Goal: Transaction & Acquisition: Book appointment/travel/reservation

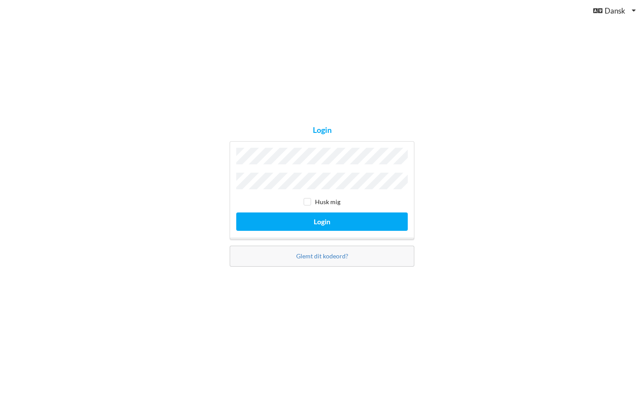
click at [322, 219] on button "Login" at bounding box center [322, 222] width 172 height 18
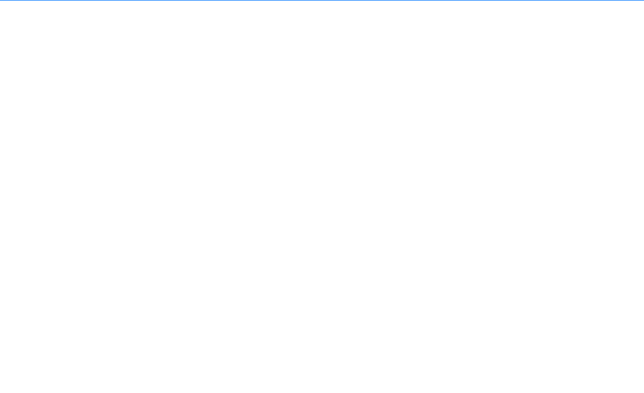
click at [322, 219] on button "Login" at bounding box center [322, 222] width 172 height 18
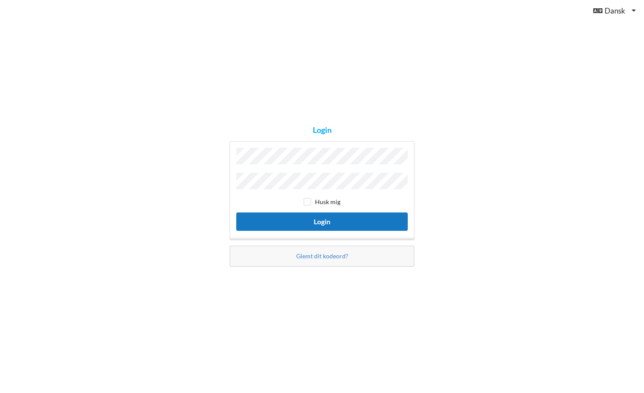
click at [328, 218] on button "Login" at bounding box center [322, 222] width 172 height 18
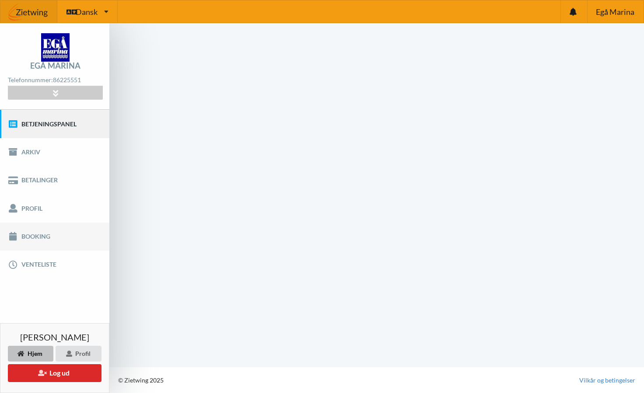
click at [55, 245] on link "Booking" at bounding box center [54, 237] width 109 height 28
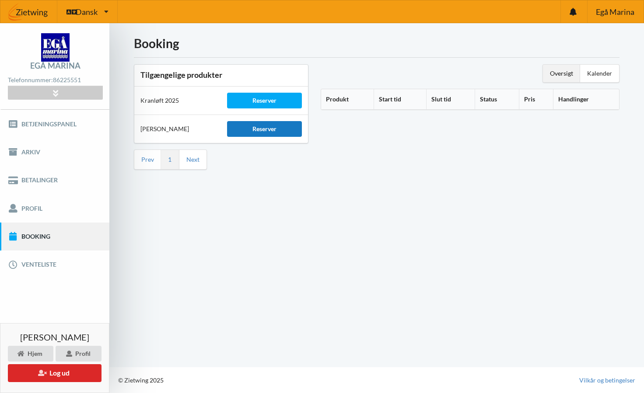
click at [290, 133] on div "Reserver" at bounding box center [264, 129] width 74 height 16
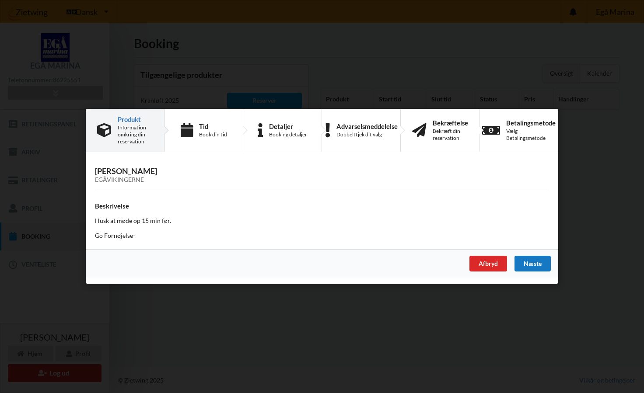
click at [535, 264] on div "Næste" at bounding box center [533, 264] width 36 height 16
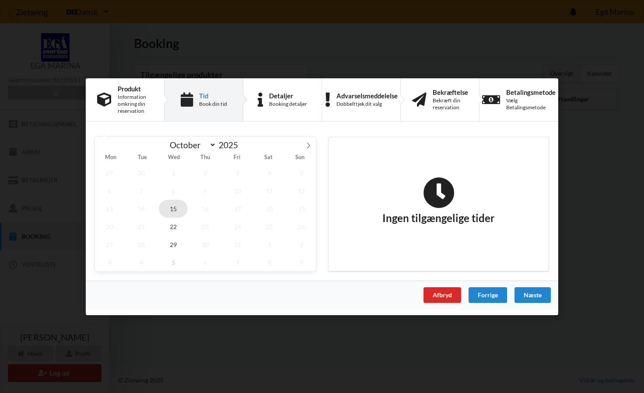
click at [169, 209] on span "15" at bounding box center [173, 209] width 29 height 18
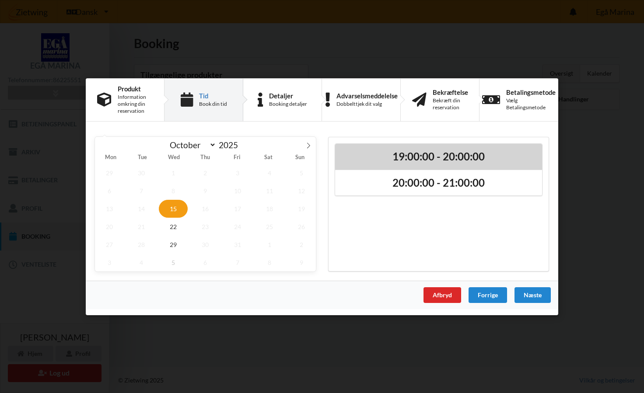
click at [367, 158] on h2 "19:00:00 - 20:00:00" at bounding box center [438, 157] width 195 height 14
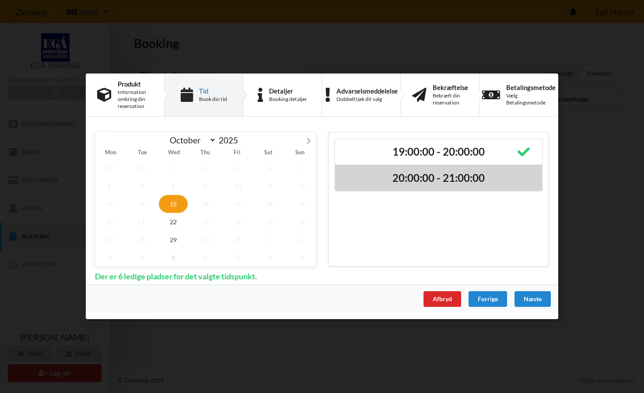
click at [377, 182] on h2 "20:00:00 - 21:00:00" at bounding box center [438, 179] width 195 height 14
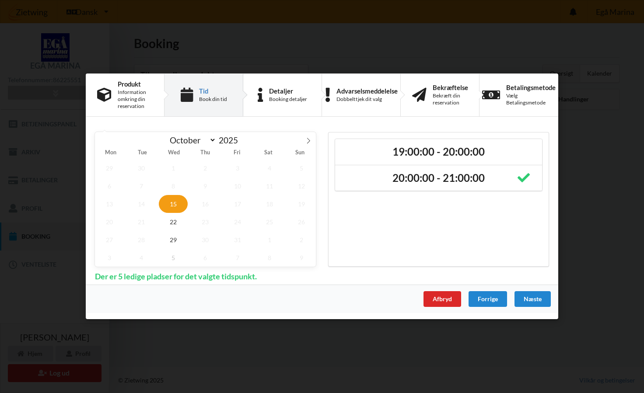
click at [602, 186] on div "Er du sikker på du vil logge ud? Nej Ja Vilkår og betingelser Brugerbetingelser…" at bounding box center [322, 196] width 644 height 393
